Goal: Transaction & Acquisition: Register for event/course

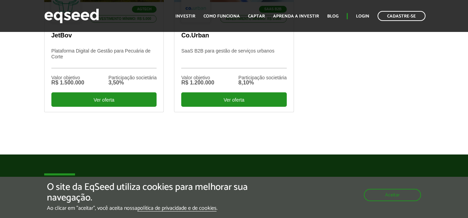
scroll to position [175, 0]
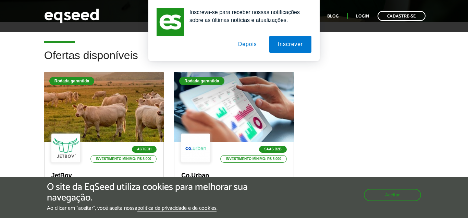
click at [249, 45] on button "Depois" at bounding box center [248, 44] width 36 height 17
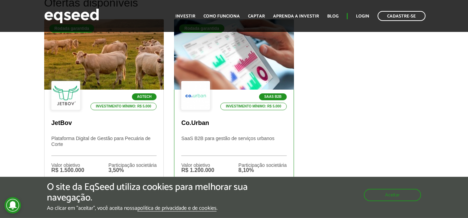
scroll to position [245, 0]
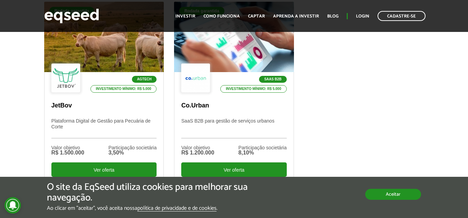
click at [394, 197] on button "Aceitar" at bounding box center [393, 193] width 56 height 11
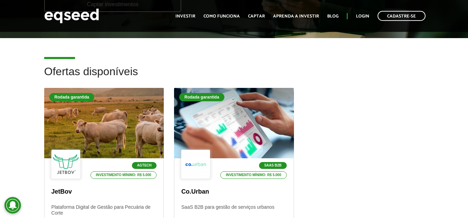
scroll to position [140, 0]
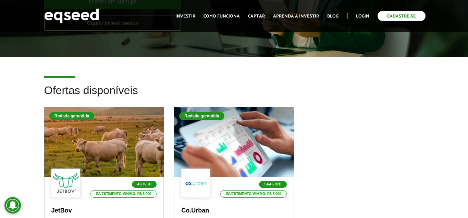
click at [403, 19] on link "Cadastre-se" at bounding box center [402, 16] width 48 height 10
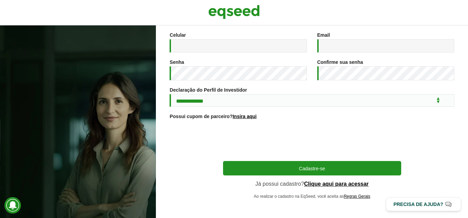
scroll to position [136, 0]
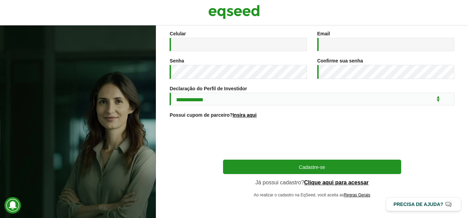
click at [204, 173] on div "**********" at bounding box center [312, 53] width 285 height 287
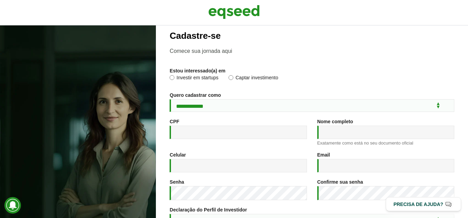
scroll to position [0, 0]
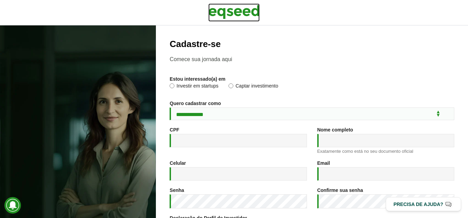
click at [251, 12] on img at bounding box center [233, 11] width 51 height 17
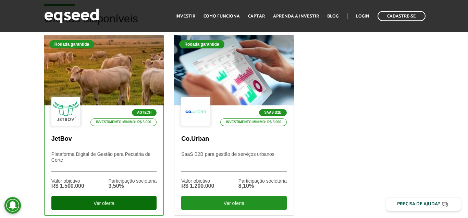
scroll to position [210, 0]
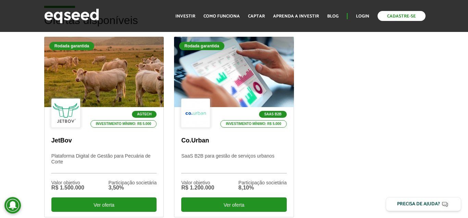
click at [388, 19] on link "Cadastre-se" at bounding box center [402, 16] width 48 height 10
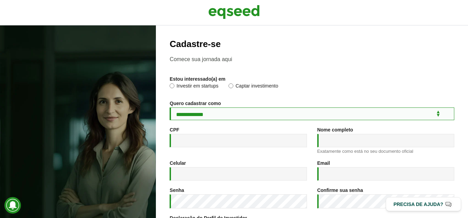
click at [170, 107] on select "**********" at bounding box center [312, 113] width 285 height 13
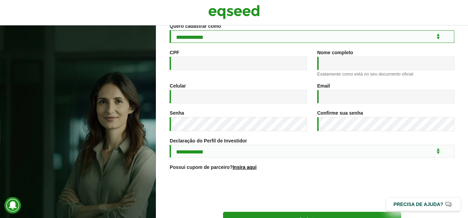
scroll to position [78, 0]
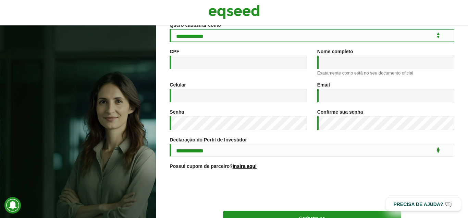
click at [170, 29] on select "**********" at bounding box center [312, 35] width 285 height 13
click at [271, 37] on select "**********" at bounding box center [312, 35] width 285 height 13
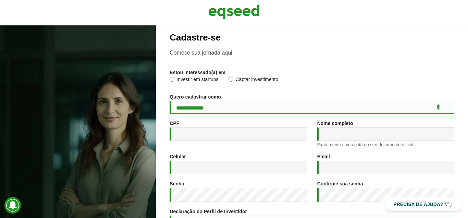
scroll to position [0, 0]
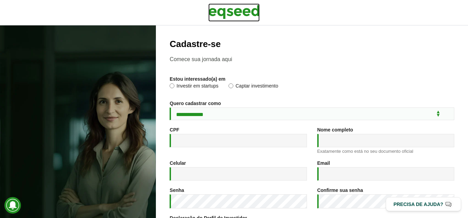
click at [225, 21] on link at bounding box center [233, 12] width 51 height 18
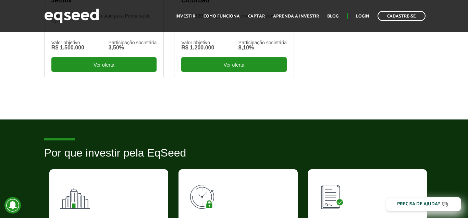
scroll to position [350, 0]
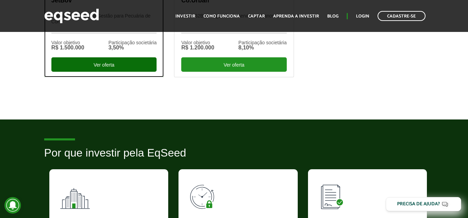
click at [110, 67] on div "Ver oferta" at bounding box center [103, 64] width 105 height 14
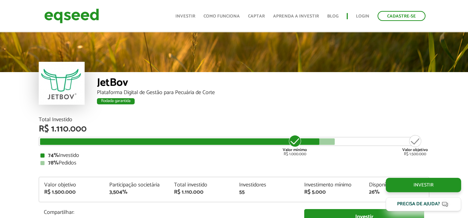
scroll to position [809, 0]
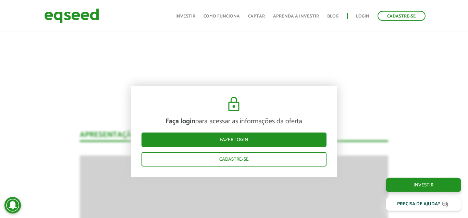
click at [225, 15] on link "Como funciona" at bounding box center [222, 16] width 36 height 4
